Goal: Check status: Check status

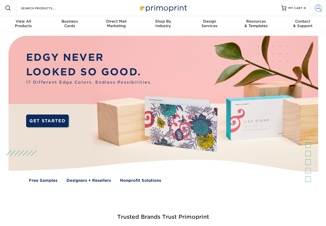
click at [314, 11] on link "Account" at bounding box center [318, 8] width 16 height 16
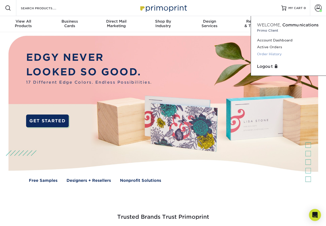
click at [269, 53] on link "Order History" at bounding box center [288, 54] width 63 height 7
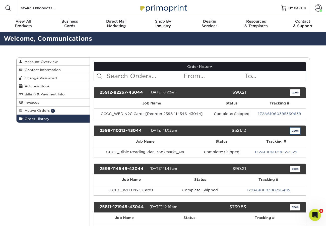
click at [297, 131] on link "open" at bounding box center [296, 131] width 10 height 7
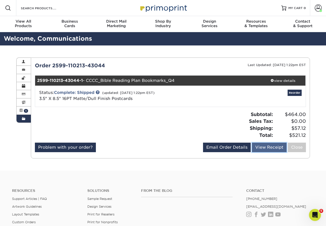
click at [270, 147] on link "View Receipt" at bounding box center [269, 148] width 35 height 10
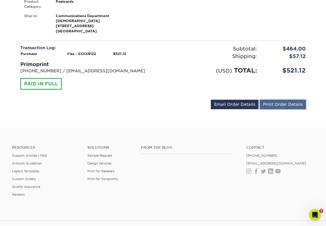
click at [291, 109] on link "Print Order Details" at bounding box center [283, 105] width 46 height 10
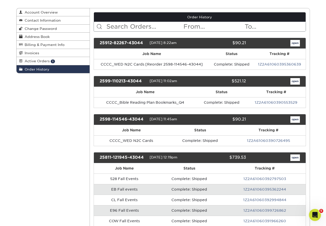
scroll to position [51, 0]
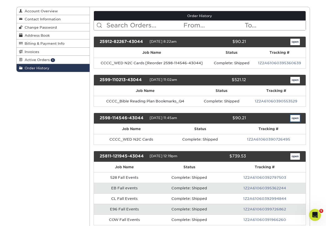
click at [294, 118] on link "open" at bounding box center [296, 118] width 10 height 7
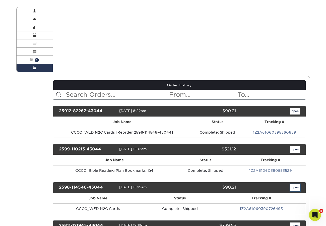
scroll to position [0, 0]
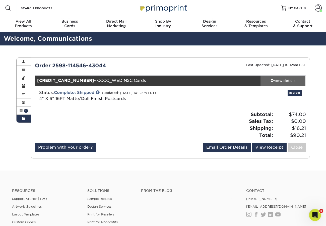
click at [289, 82] on div "view details" at bounding box center [283, 80] width 45 height 5
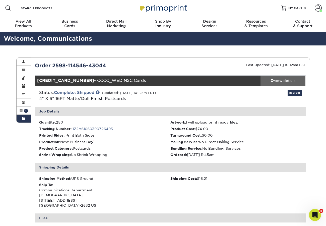
click at [289, 82] on div "view details" at bounding box center [283, 80] width 45 height 5
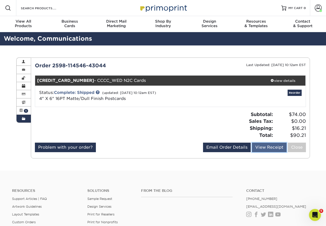
click at [275, 152] on link "View Receipt" at bounding box center [269, 148] width 35 height 10
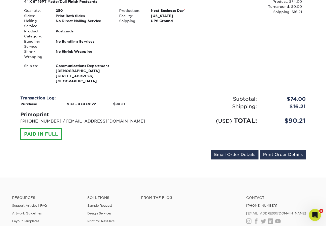
scroll to position [97, 0]
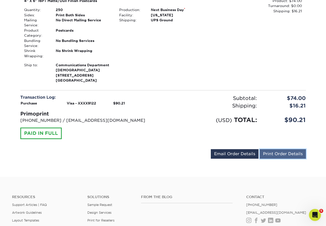
click at [277, 159] on link "Print Order Details" at bounding box center [283, 154] width 46 height 10
